Goal: Entertainment & Leisure: Consume media (video, audio)

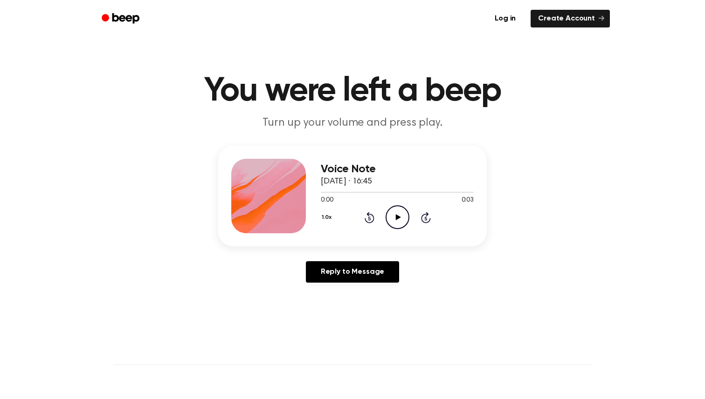
click at [391, 219] on icon "Play Audio" at bounding box center [397, 217] width 24 height 24
click at [402, 229] on icon "Play Audio" at bounding box center [397, 217] width 24 height 24
click at [394, 219] on icon "Pause Audio" at bounding box center [397, 217] width 24 height 24
click at [368, 219] on icon at bounding box center [369, 219] width 2 height 4
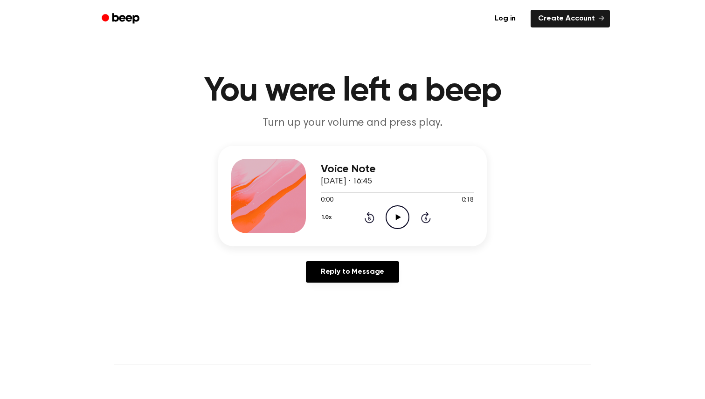
click at [397, 218] on icon at bounding box center [397, 217] width 5 height 6
click at [398, 212] on icon "Play Audio" at bounding box center [397, 217] width 24 height 24
click at [399, 222] on icon "Play Audio" at bounding box center [397, 217] width 24 height 24
click at [395, 227] on icon "Play Audio" at bounding box center [397, 217] width 24 height 24
click at [386, 211] on icon "Play Audio" at bounding box center [397, 217] width 24 height 24
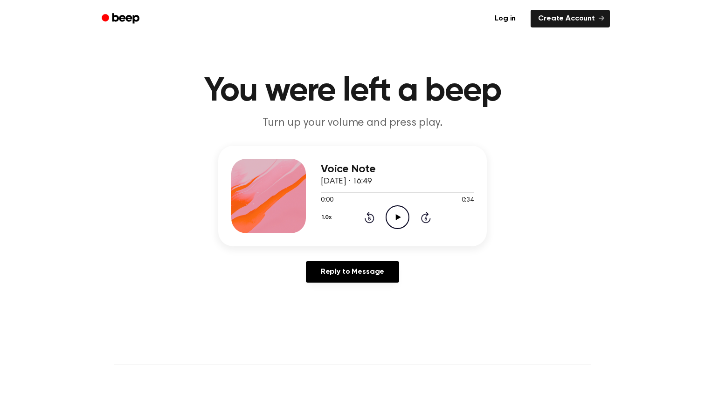
click at [393, 227] on icon "Play Audio" at bounding box center [397, 217] width 24 height 24
click at [393, 215] on icon "Play Audio" at bounding box center [397, 217] width 24 height 24
